Goal: Transaction & Acquisition: Book appointment/travel/reservation

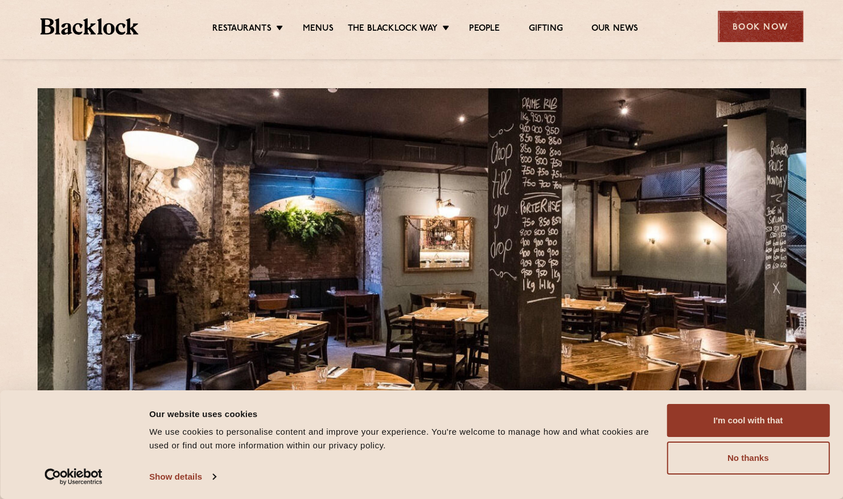
click at [731, 26] on div "Book Now" at bounding box center [760, 26] width 85 height 31
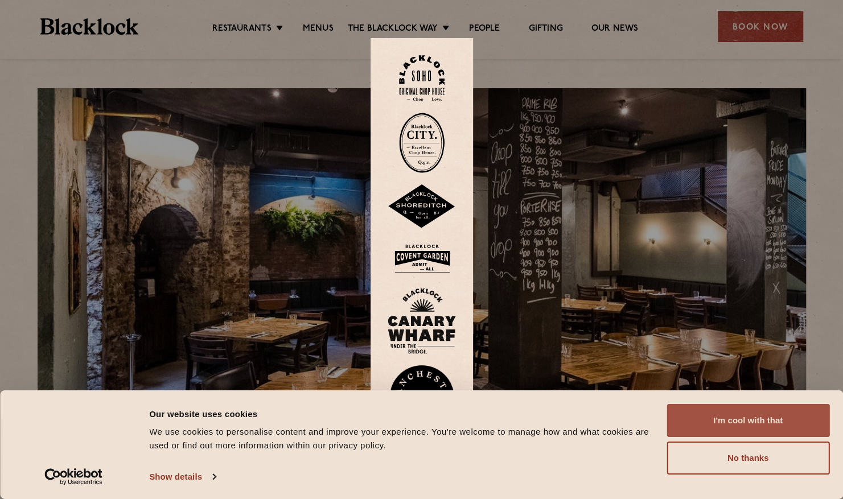
click at [768, 431] on button "I'm cool with that" at bounding box center [747, 420] width 163 height 33
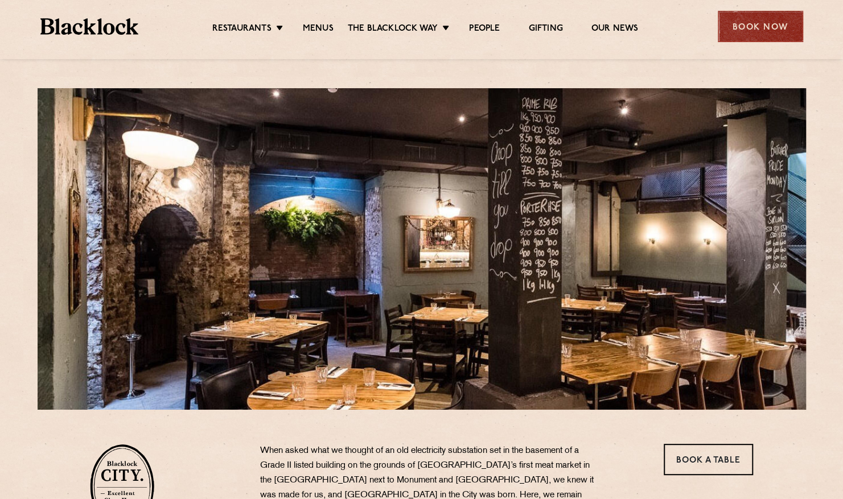
click at [769, 18] on div "Book Now" at bounding box center [760, 26] width 85 height 31
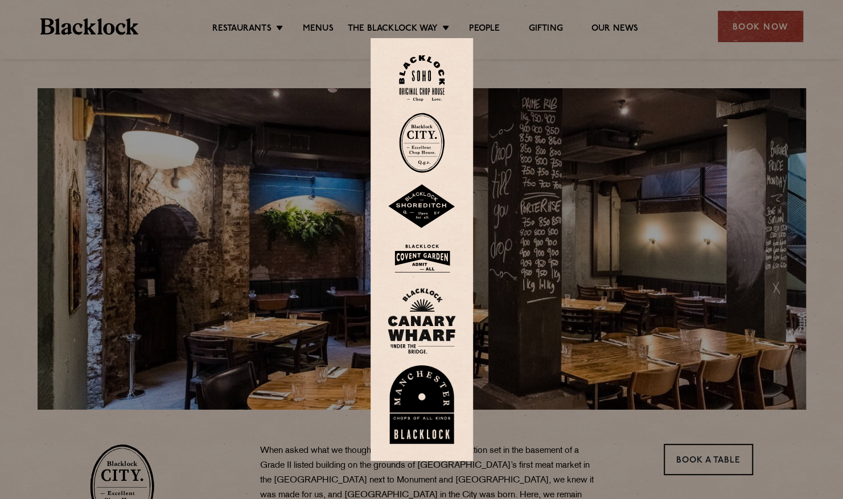
click at [420, 155] on img at bounding box center [422, 143] width 46 height 60
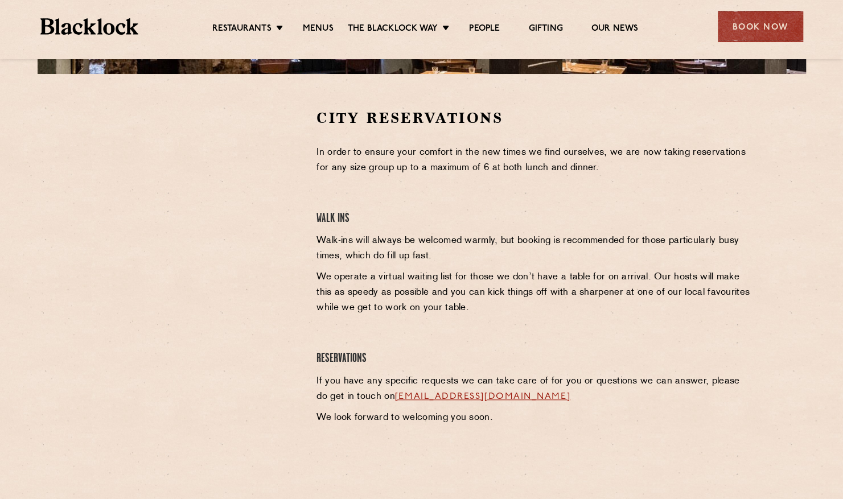
scroll to position [398, 0]
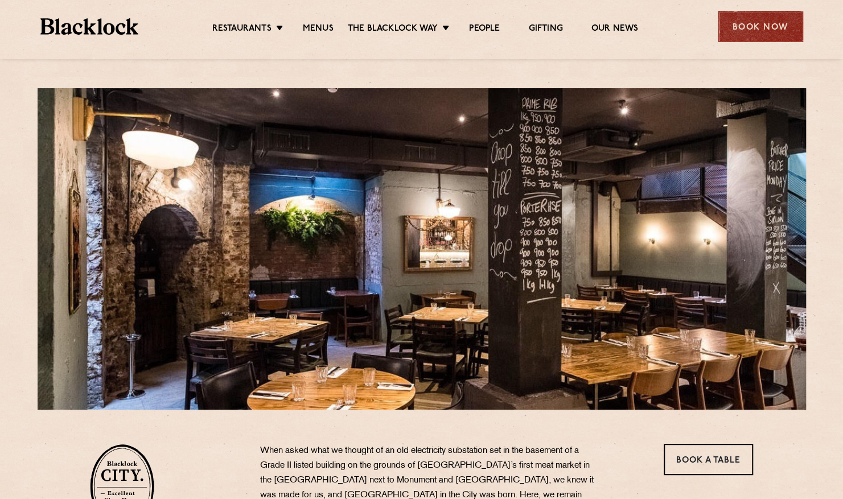
click at [756, 30] on div "Book Now" at bounding box center [760, 26] width 85 height 31
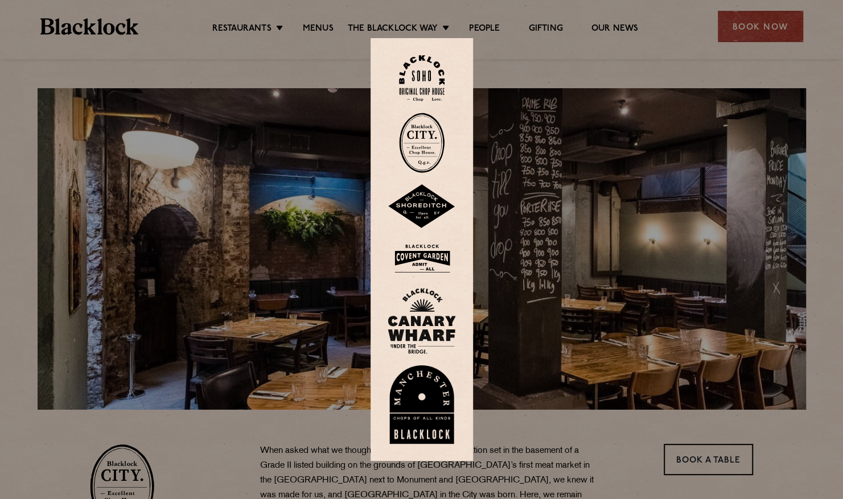
click at [421, 167] on img at bounding box center [422, 143] width 46 height 60
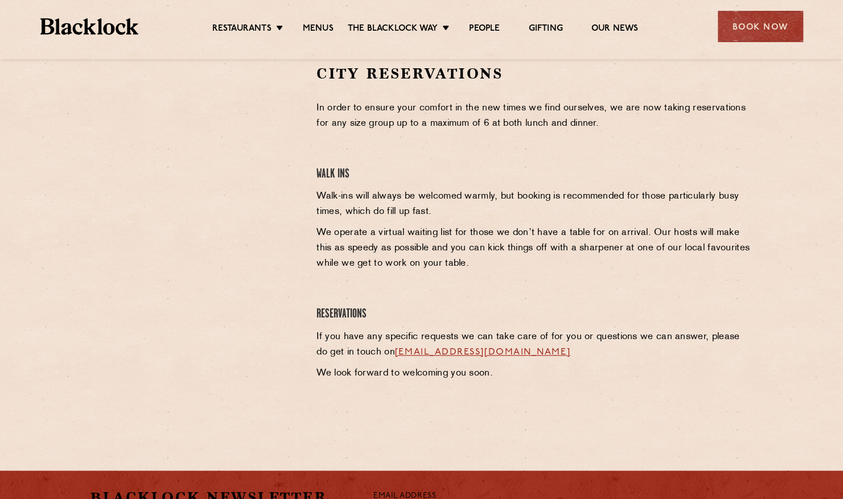
scroll to position [398, 0]
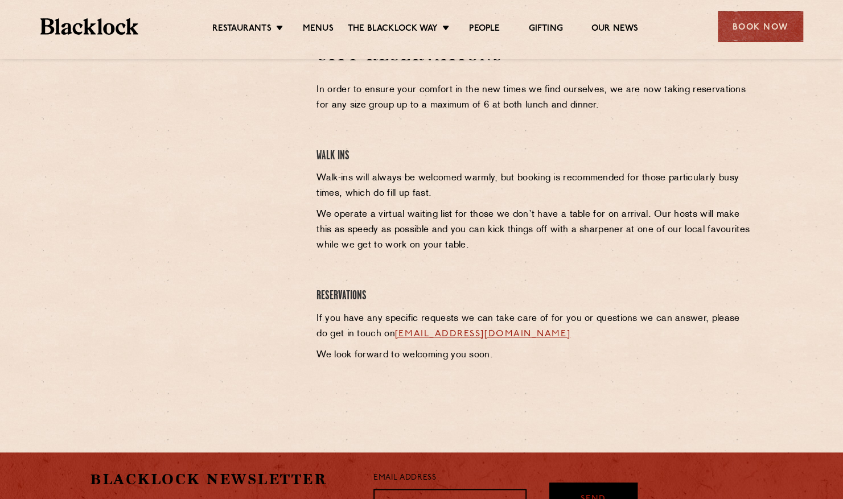
click at [268, 154] on div at bounding box center [194, 131] width 209 height 171
